Goal: Check status: Check status

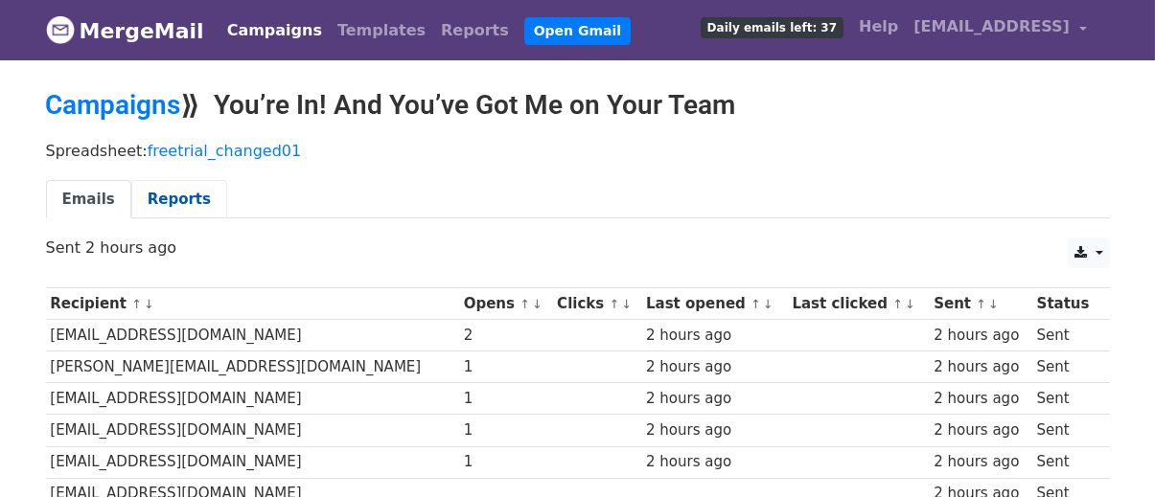
click at [174, 201] on link "Reports" at bounding box center [179, 199] width 96 height 39
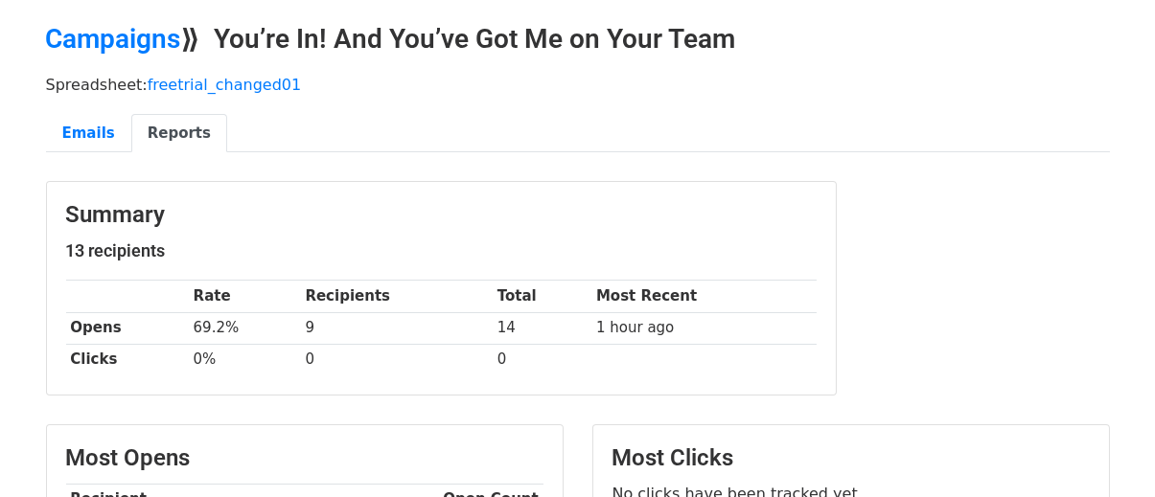
scroll to position [96, 0]
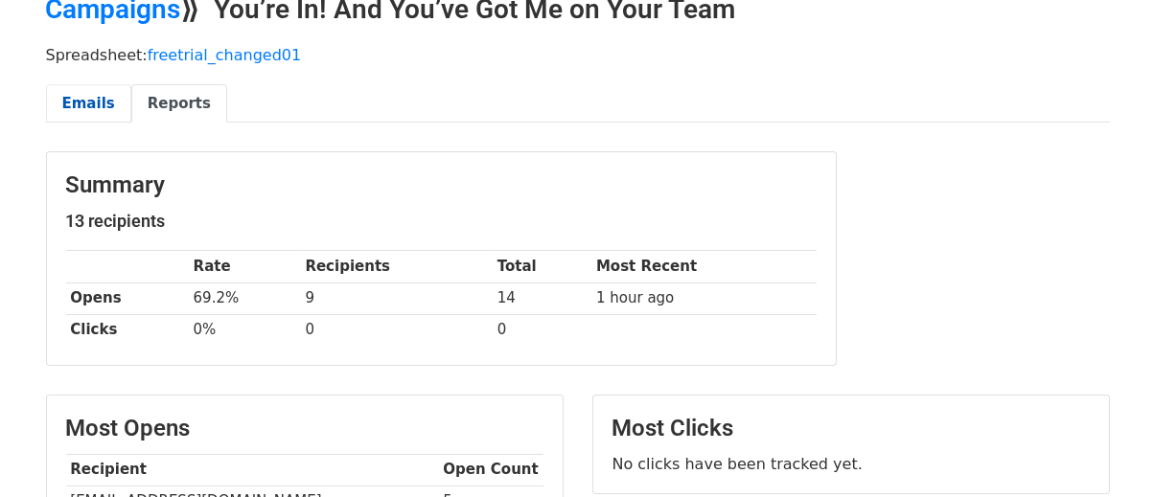
click at [88, 98] on link "Emails" at bounding box center [88, 103] width 85 height 39
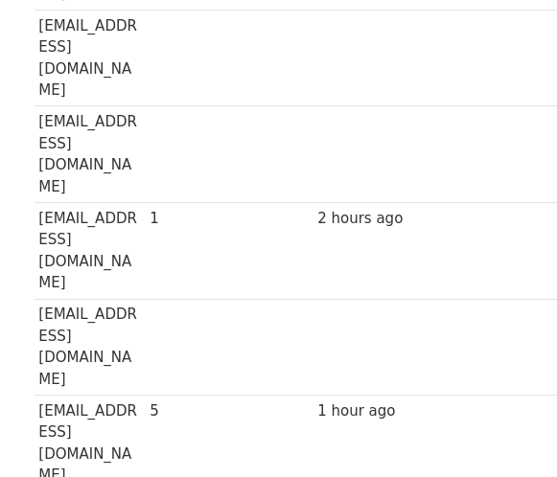
scroll to position [1049, 0]
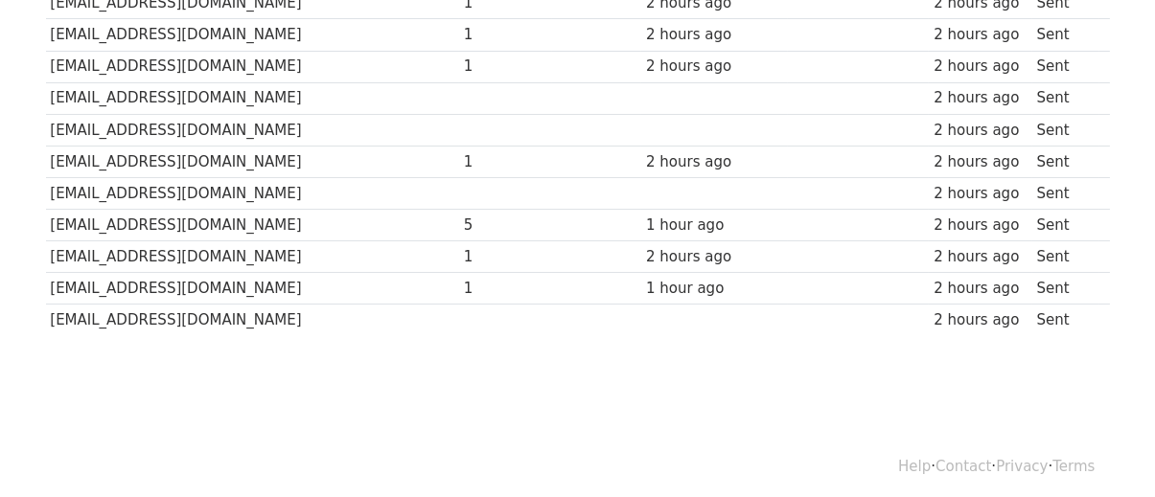
scroll to position [109, 0]
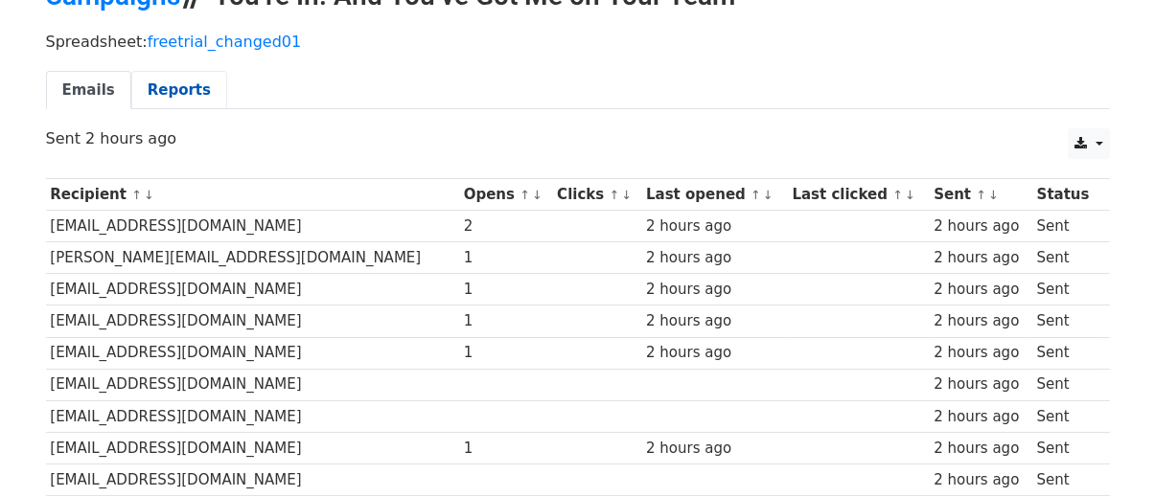
click at [134, 94] on link "Reports" at bounding box center [179, 90] width 96 height 39
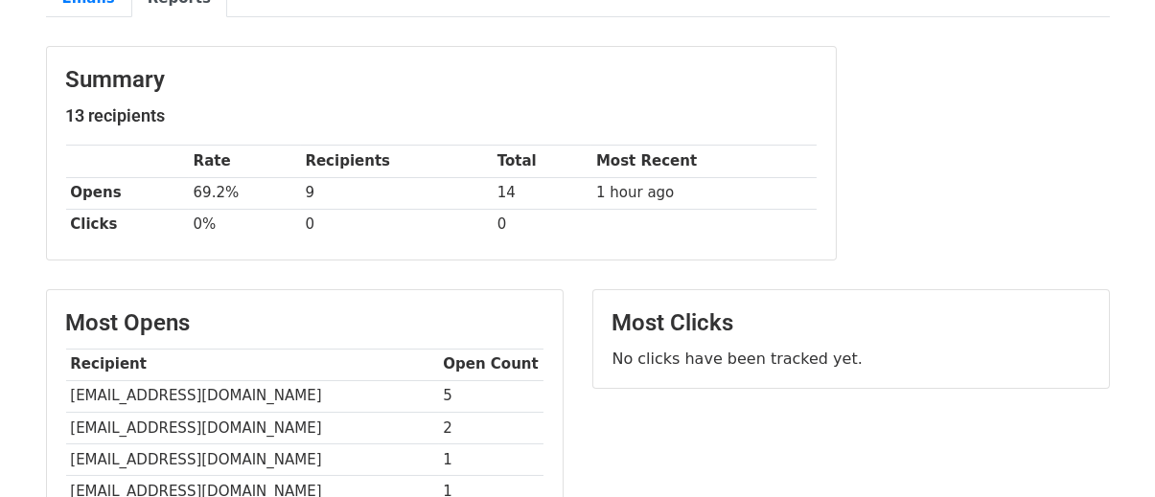
scroll to position [192, 0]
